Goal: Task Accomplishment & Management: Manage account settings

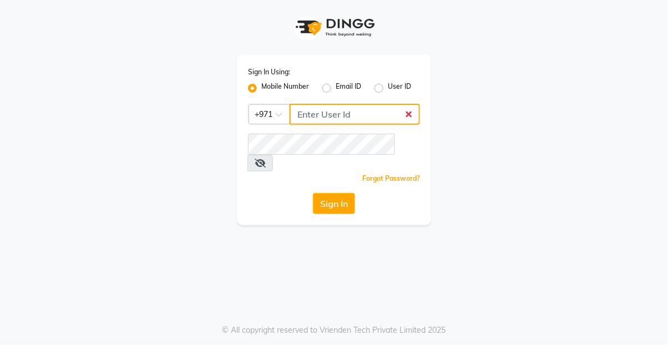
click at [337, 109] on input "Username" at bounding box center [355, 114] width 130 height 21
type input "524313703"
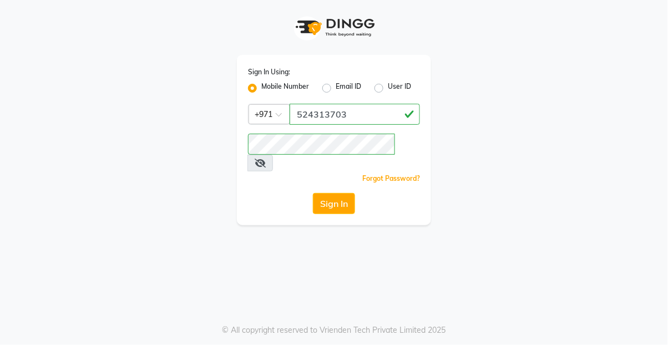
click at [266, 159] on icon at bounding box center [260, 163] width 11 height 9
click at [327, 193] on button "Sign In" at bounding box center [334, 203] width 42 height 21
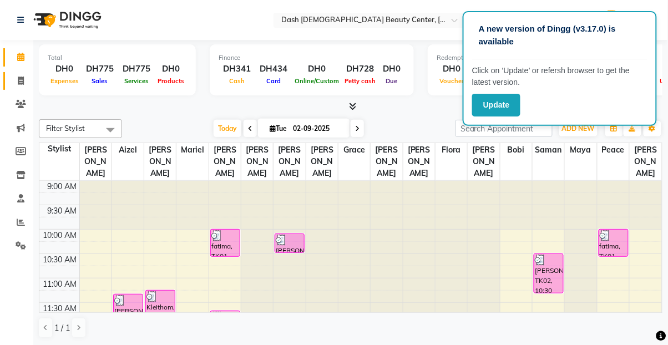
click at [20, 84] on icon at bounding box center [21, 81] width 6 height 8
select select "service"
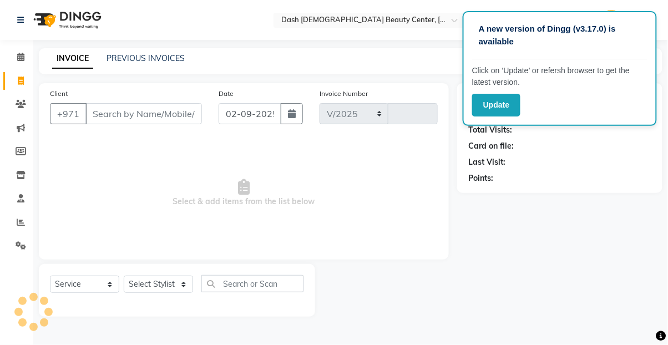
select select "8372"
type input "3555"
click at [151, 60] on link "PREVIOUS INVOICES" at bounding box center [146, 58] width 78 height 10
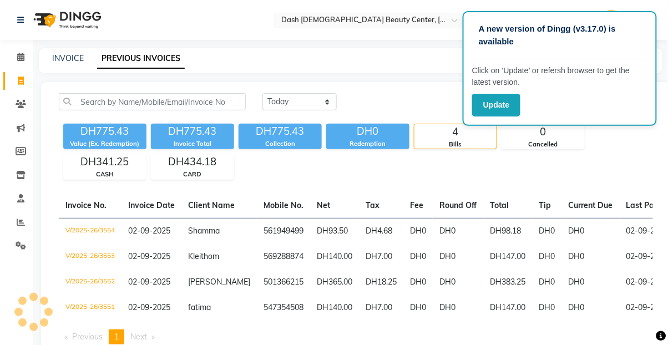
click at [562, 280] on td "DH0" at bounding box center [591, 283] width 58 height 26
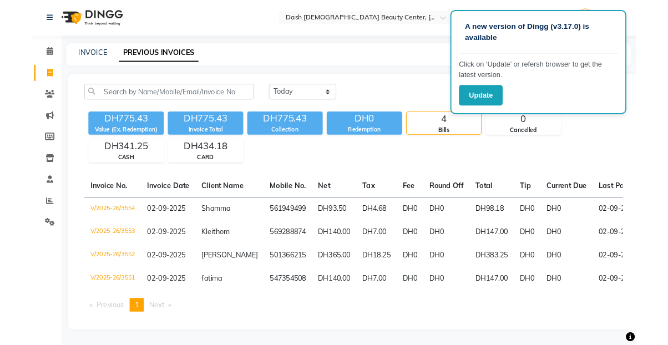
scroll to position [29, 0]
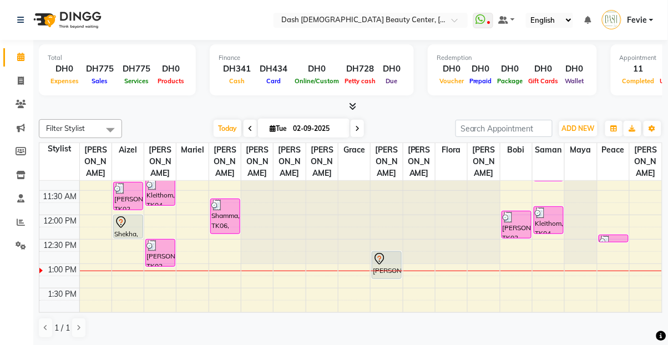
scroll to position [111, 0]
click at [24, 77] on span at bounding box center [20, 81] width 19 height 13
select select "service"
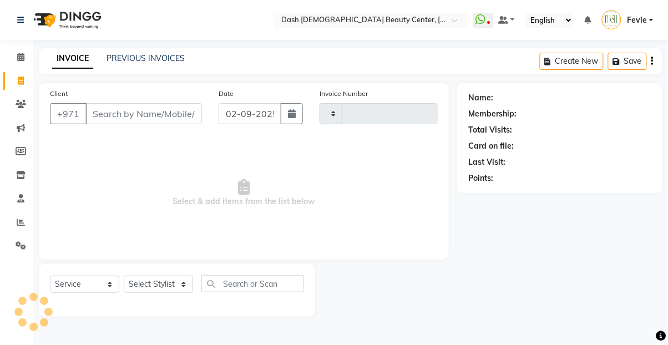
type input "3555"
select select "8372"
click at [161, 57] on link "PREVIOUS INVOICES" at bounding box center [146, 58] width 78 height 10
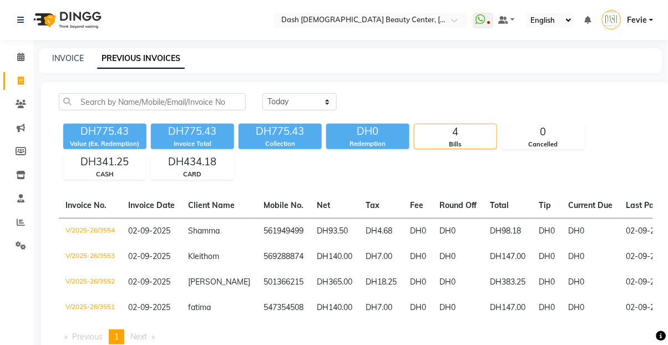
click at [448, 286] on td "DH0" at bounding box center [458, 283] width 51 height 26
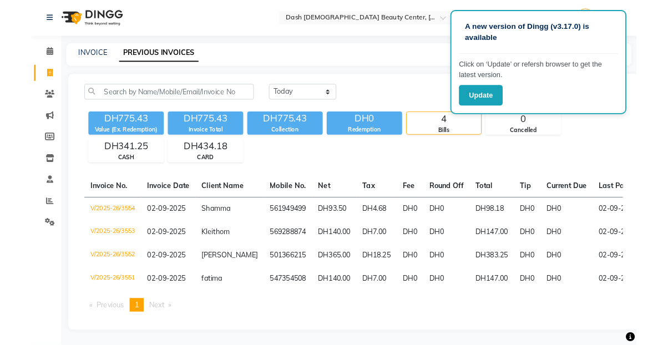
scroll to position [29, 0]
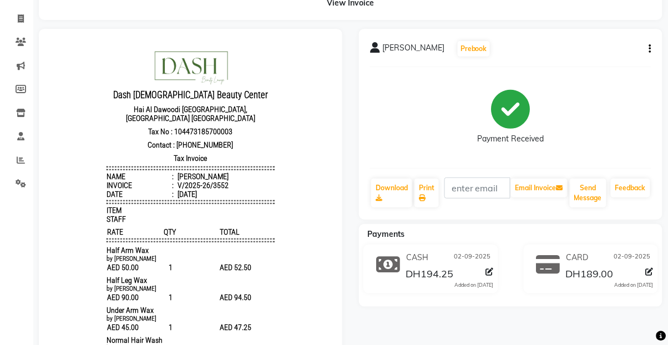
scroll to position [62, 0]
click at [650, 49] on icon "button" at bounding box center [650, 49] width 2 height 1
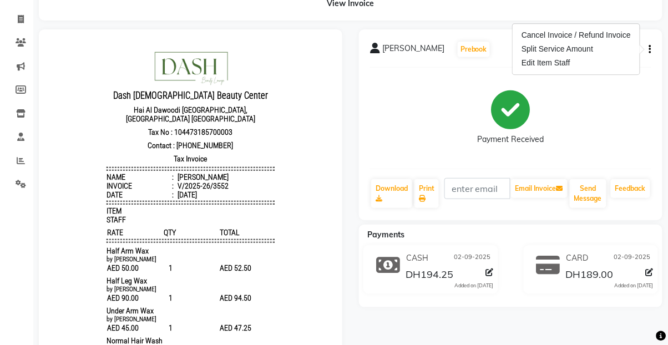
click at [598, 31] on div "Cancel Invoice / Refund Invoice" at bounding box center [576, 35] width 114 height 14
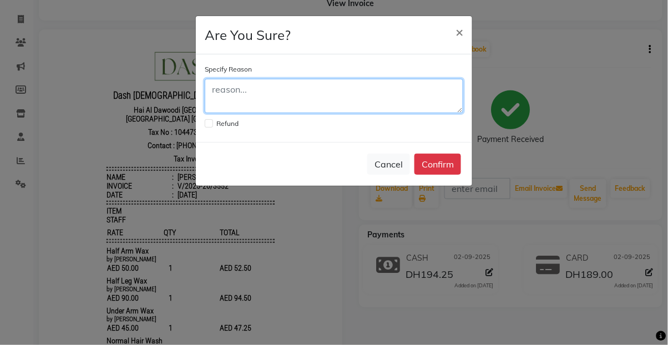
click at [340, 92] on textarea at bounding box center [334, 96] width 259 height 34
click at [311, 95] on textarea at bounding box center [334, 96] width 259 height 34
type textarea "Change mind on the services"
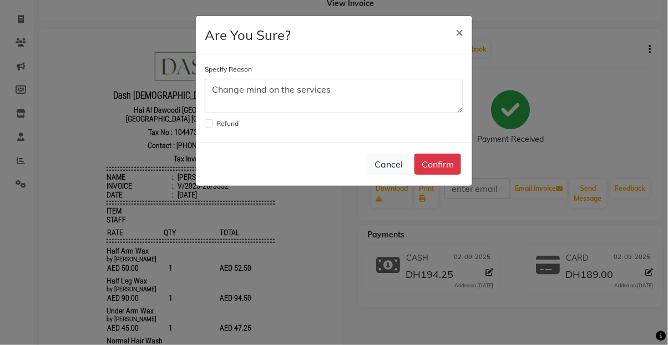
click at [443, 168] on button "Confirm" at bounding box center [437, 164] width 47 height 21
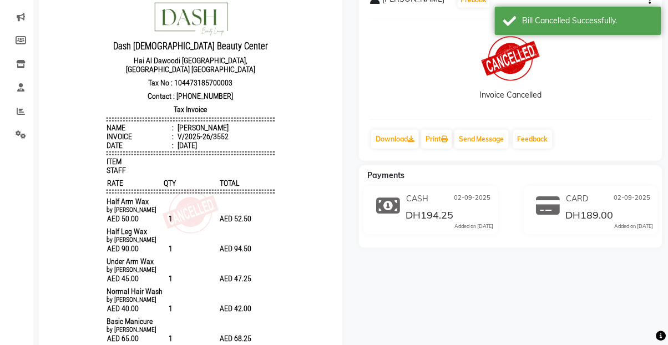
scroll to position [0, 0]
